Goal: Information Seeking & Learning: Learn about a topic

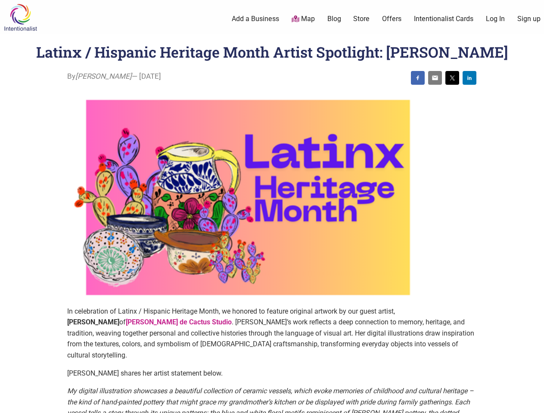
click at [272, 207] on img at bounding box center [248, 197] width 362 height 217
click at [418, 78] on img at bounding box center [417, 78] width 7 height 7
click at [435, 78] on img at bounding box center [435, 78] width 7 height 7
click at [452, 78] on img at bounding box center [452, 78] width 7 height 7
click at [469, 78] on img at bounding box center [469, 78] width 7 height 7
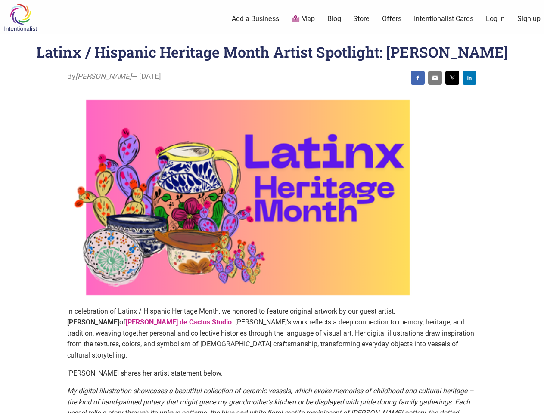
click at [534, 404] on icon at bounding box center [534, 403] width 9 height 11
